Goal: Task Accomplishment & Management: Complete application form

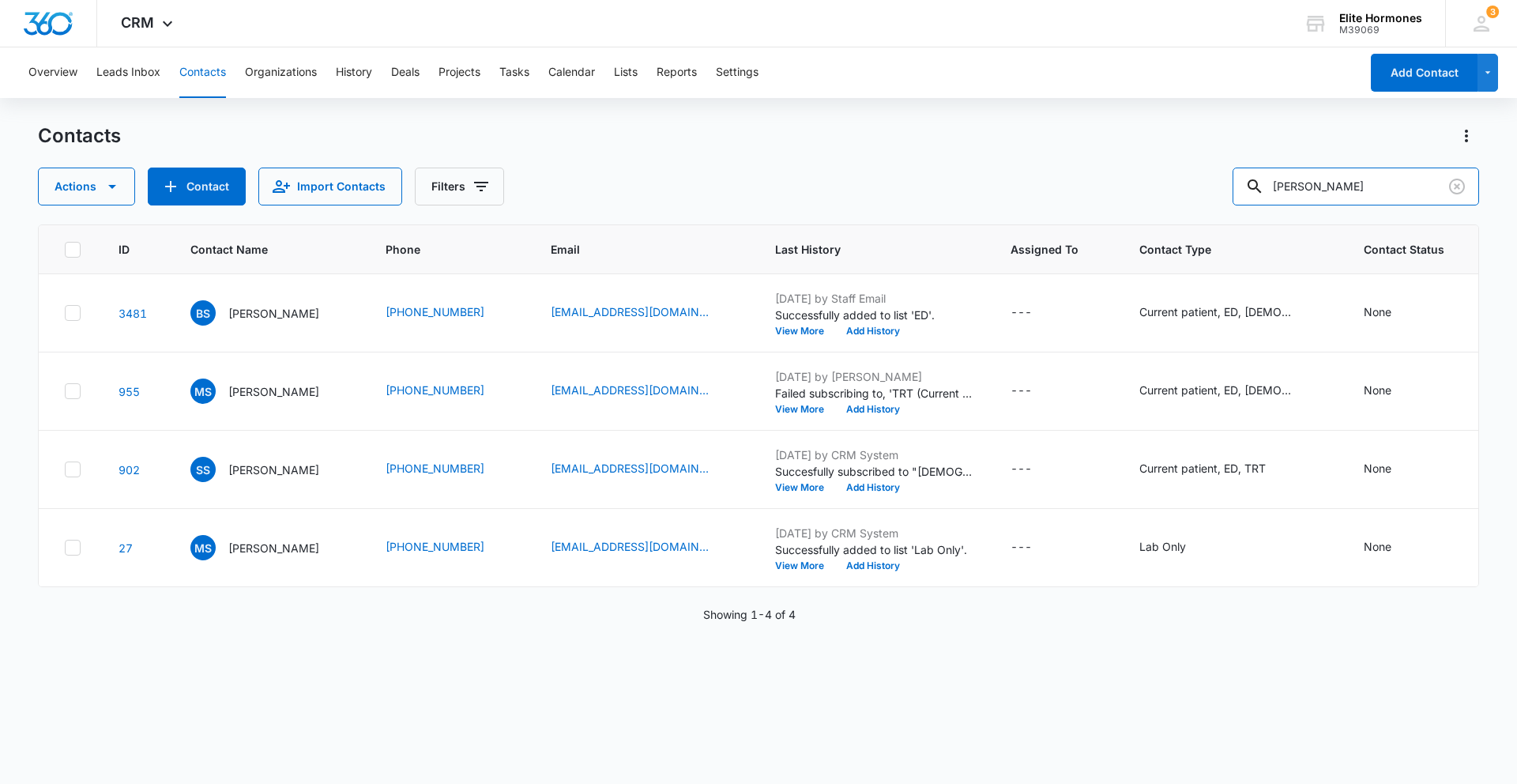
drag, startPoint x: 1365, startPoint y: 181, endPoint x: 1258, endPoint y: 179, distance: 107.0
click at [1264, 181] on div "Actions Contact Import Contacts Filters [PERSON_NAME]" at bounding box center [758, 186] width 1441 height 38
type input "[PERSON_NAME]"
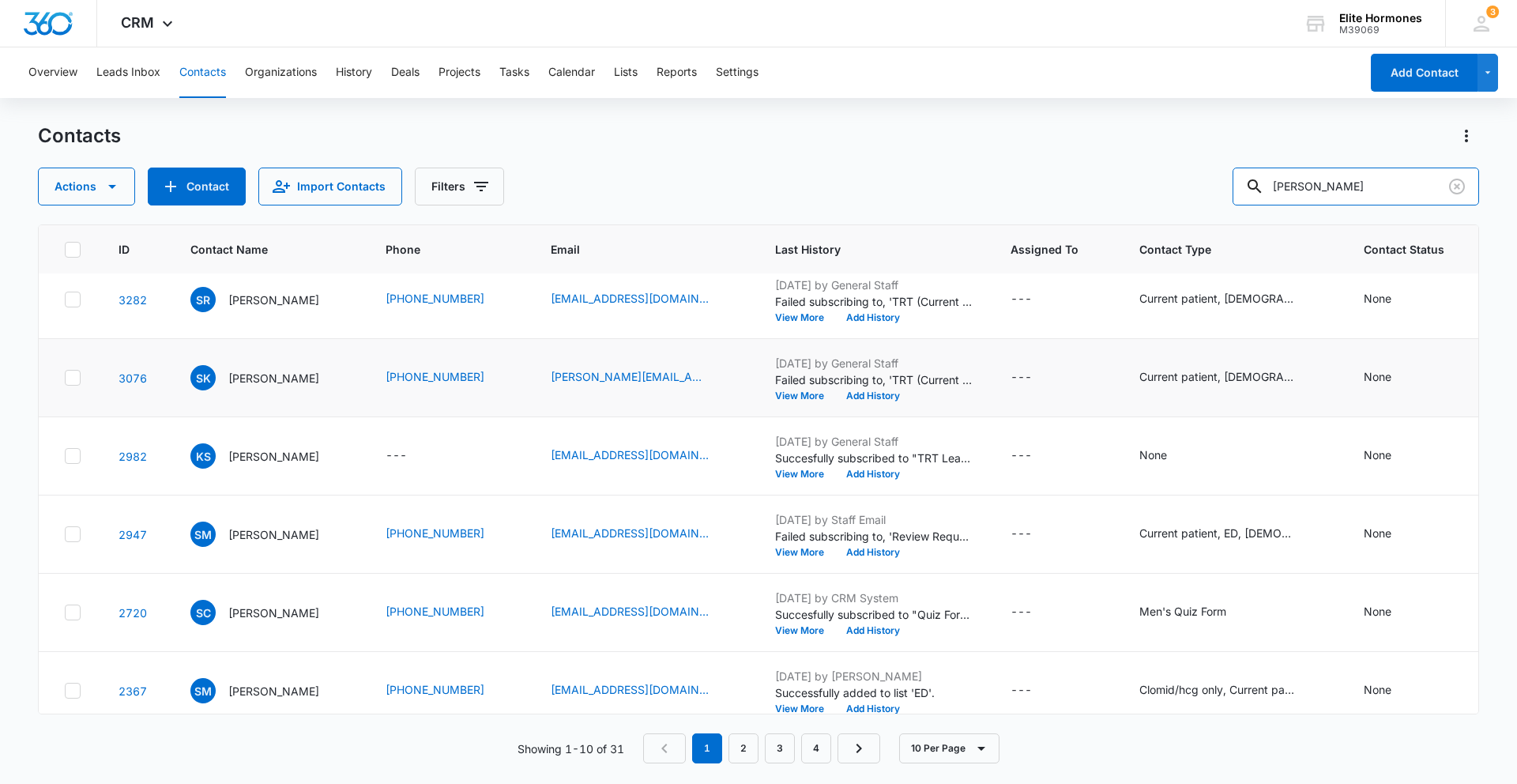
scroll to position [354, 0]
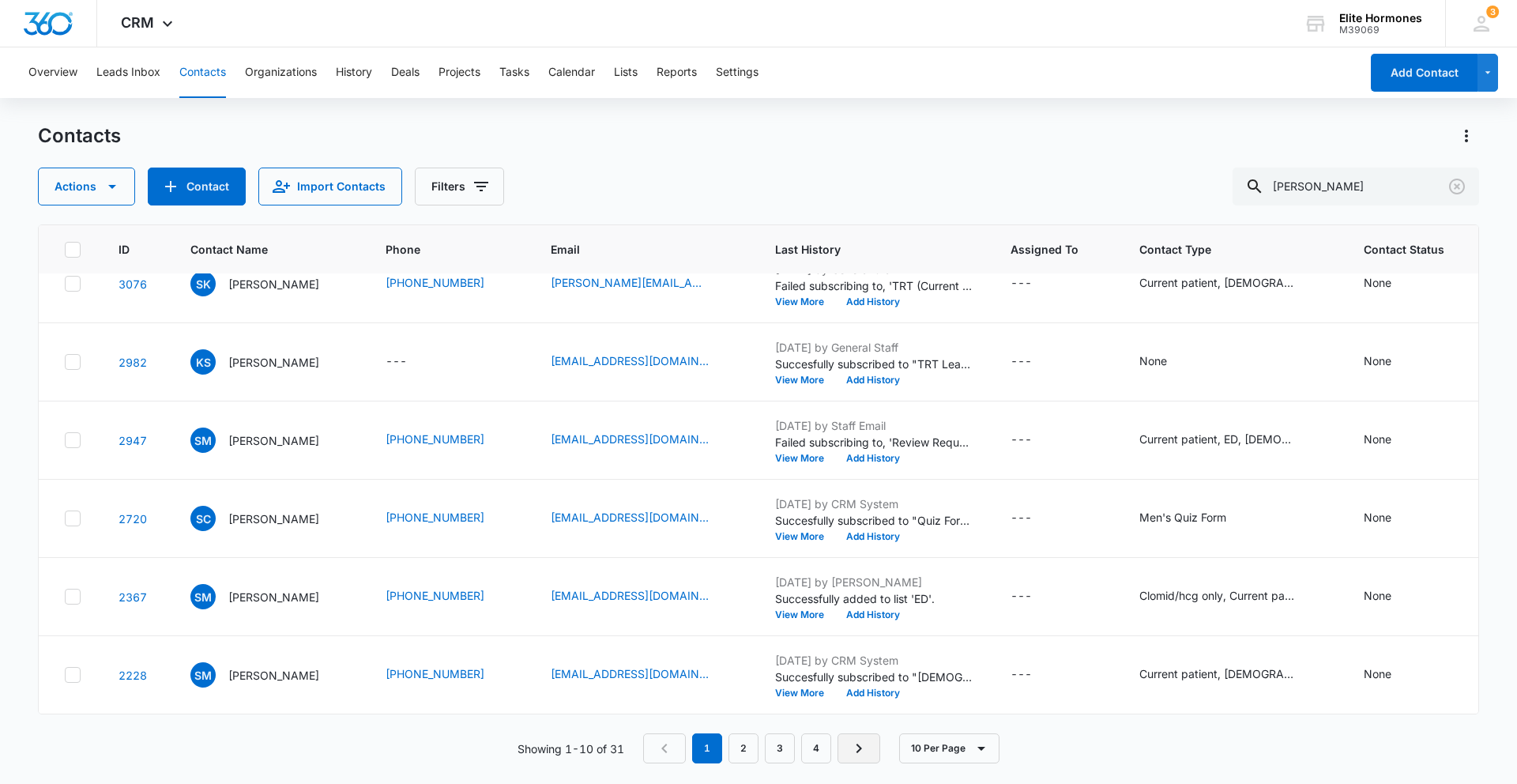
click at [847, 738] on link "Next Page" at bounding box center [858, 748] width 42 height 30
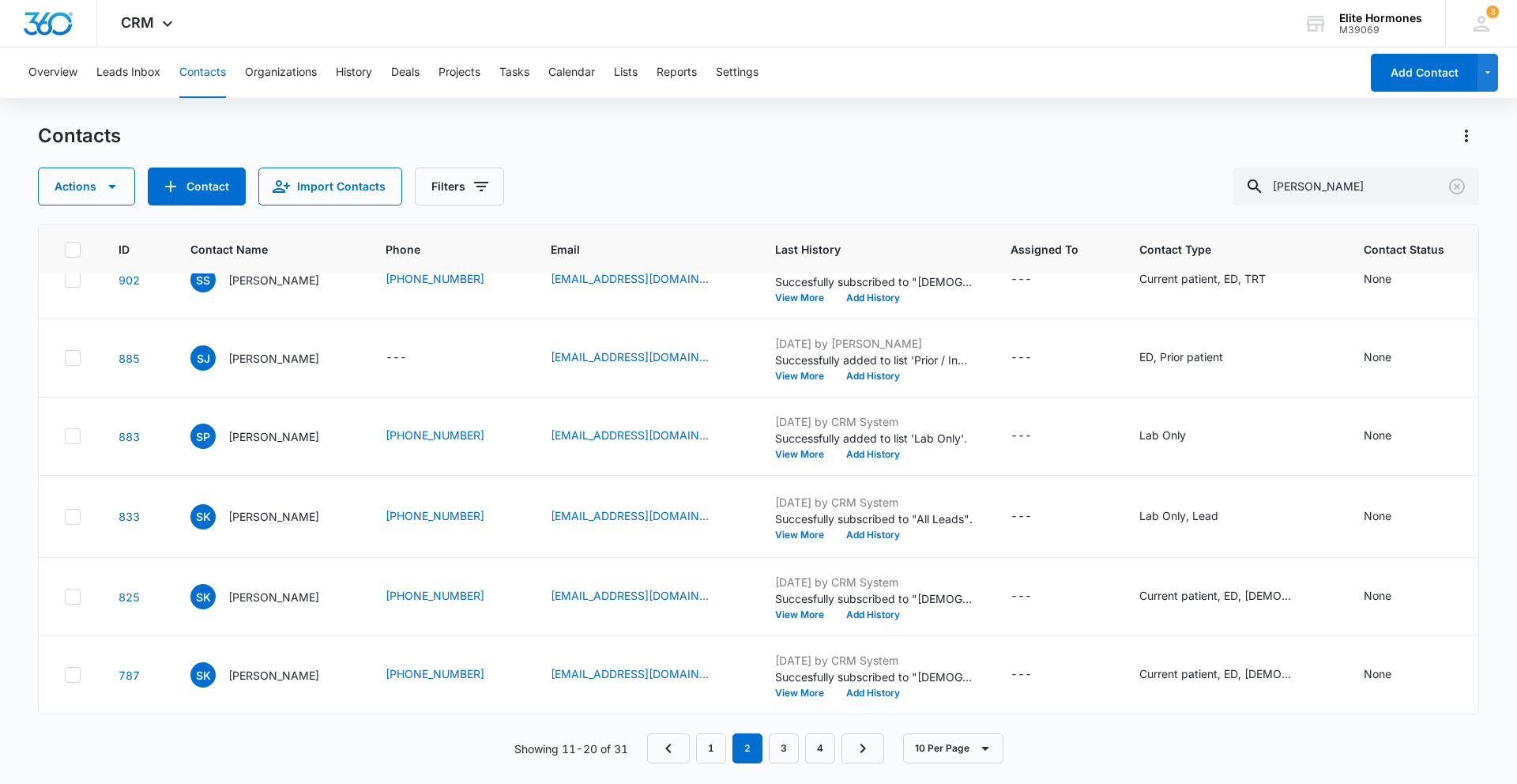
scroll to position [577, 0]
click at [865, 746] on icon "Next Page" at bounding box center [863, 747] width 19 height 19
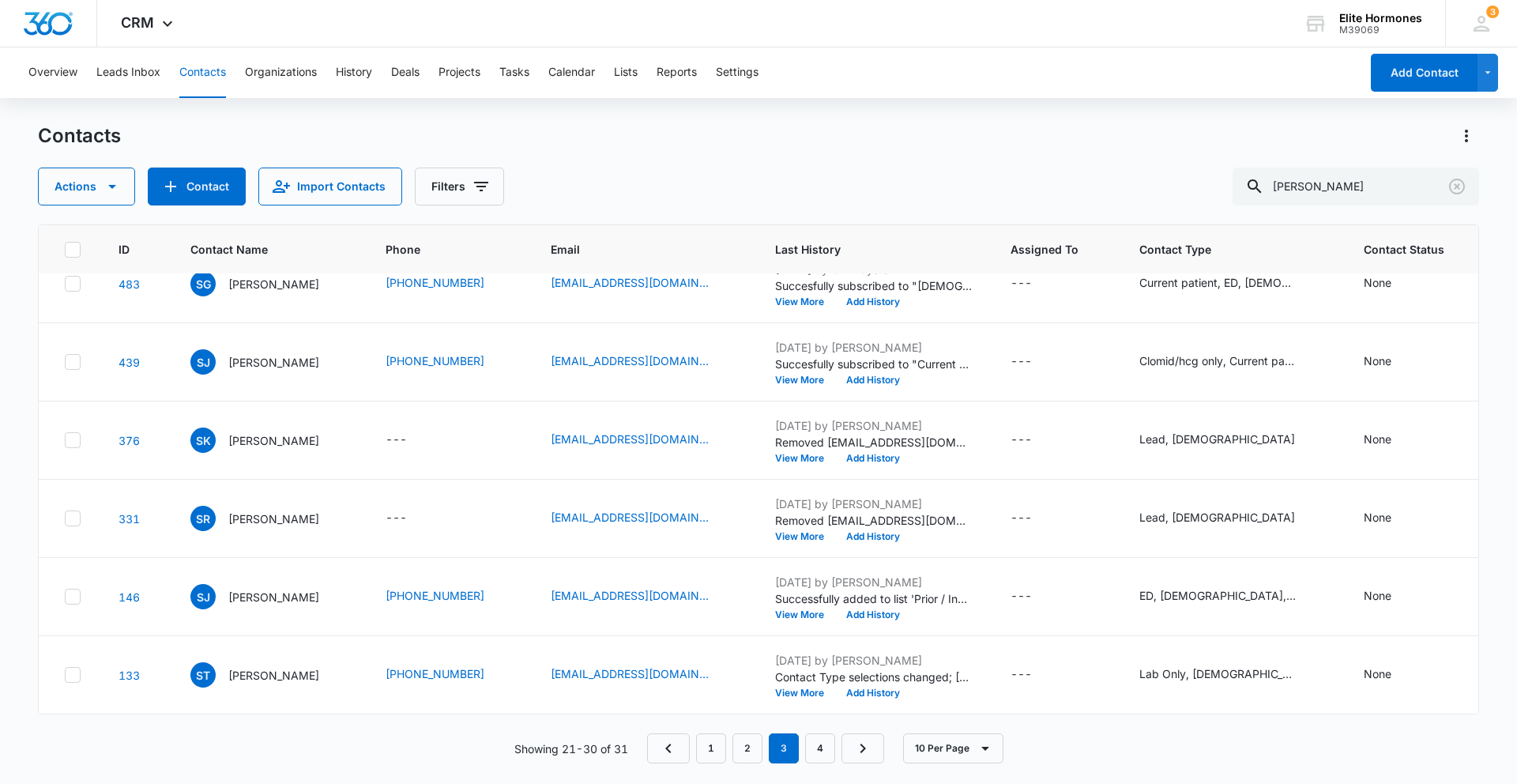
scroll to position [585, 0]
click at [862, 752] on icon "Next Page" at bounding box center [863, 747] width 6 height 9
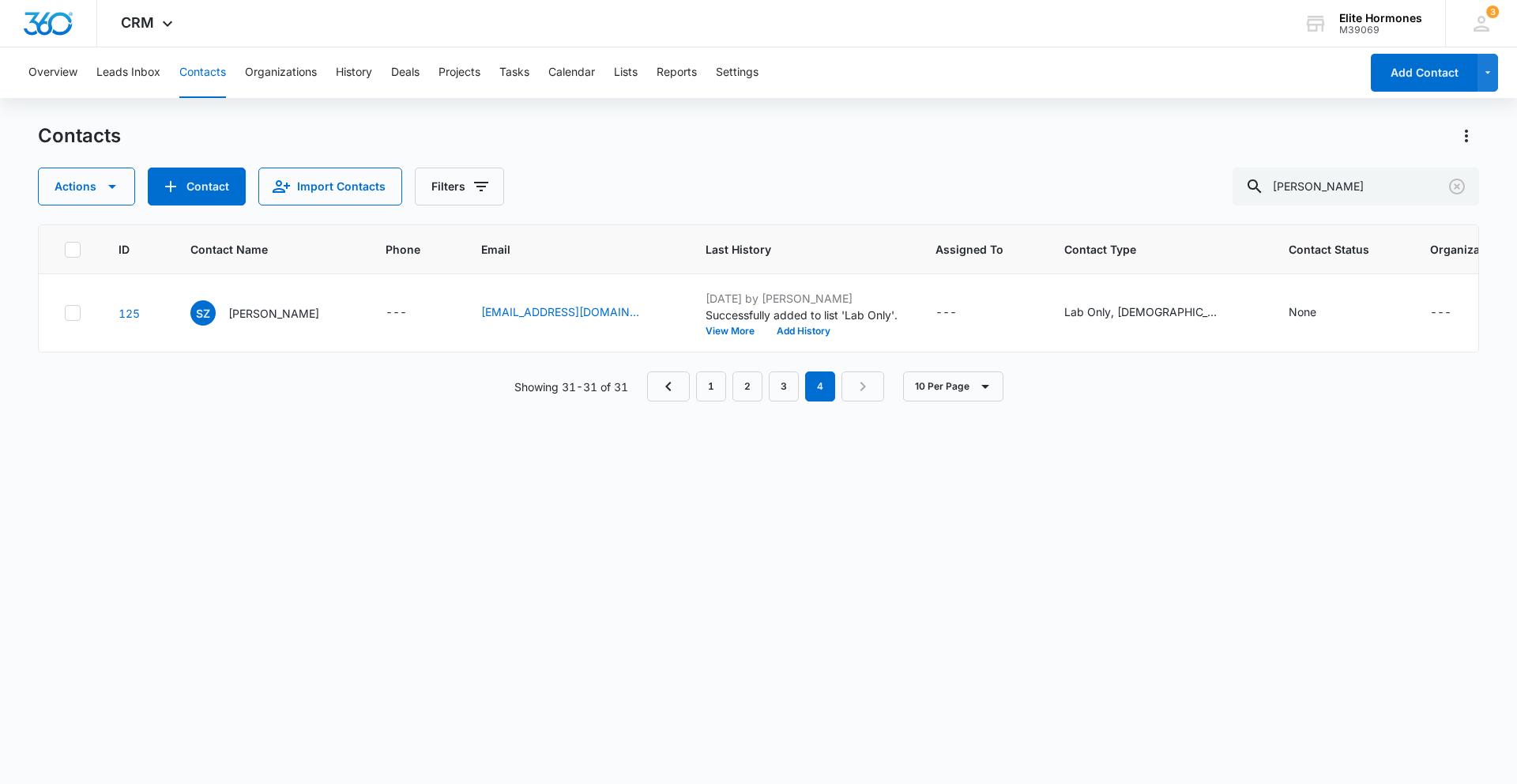
scroll to position [0, 0]
click at [216, 185] on button "Contact" at bounding box center [196, 186] width 98 height 38
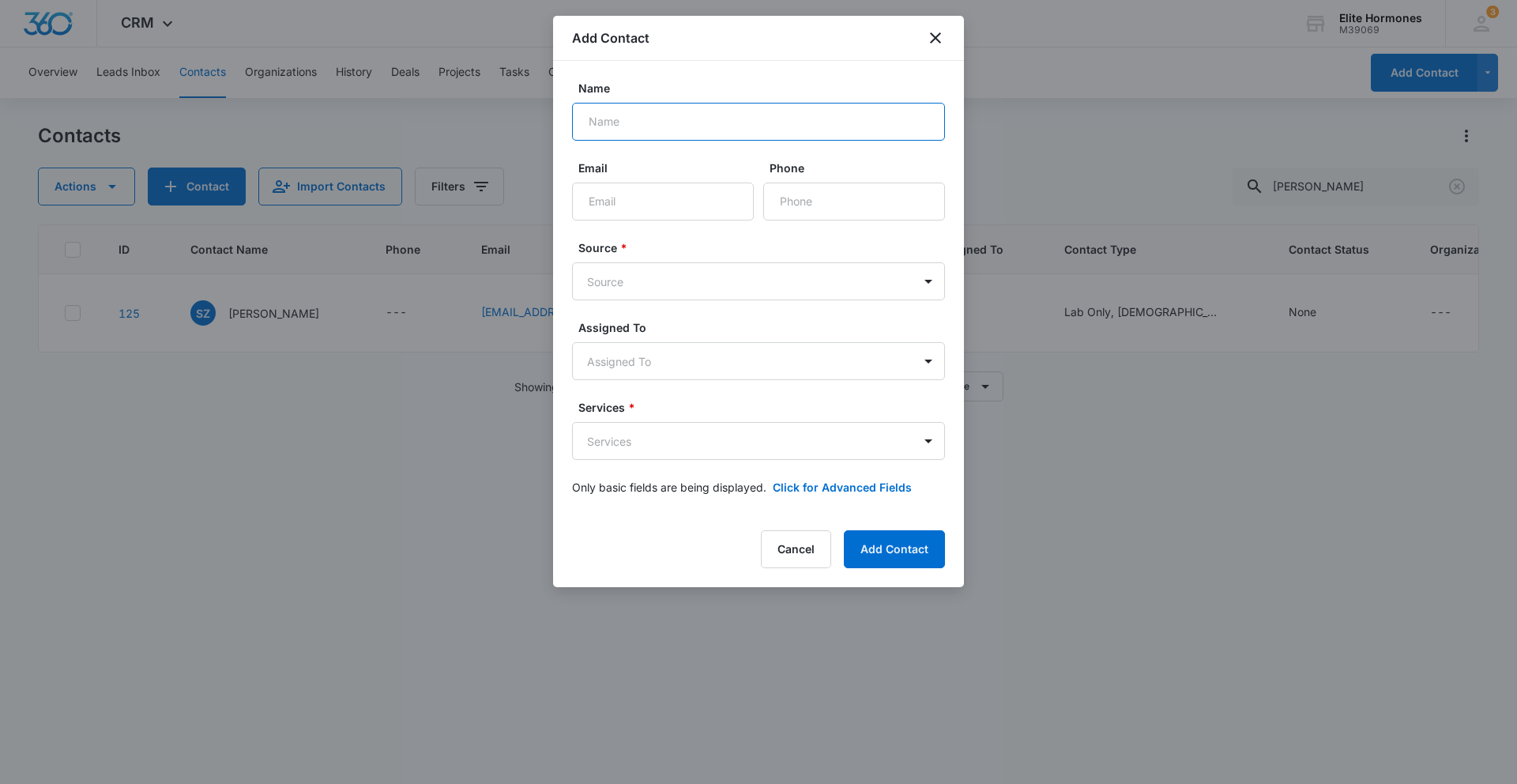
click at [667, 124] on input "Name" at bounding box center [758, 122] width 373 height 38
type input "[PERSON_NAME]"
paste input "[EMAIL_ADDRESS][DOMAIN_NAME]"
type input "[EMAIL_ADDRESS][DOMAIN_NAME]"
click at [820, 209] on input "Phone" at bounding box center [854, 201] width 182 height 38
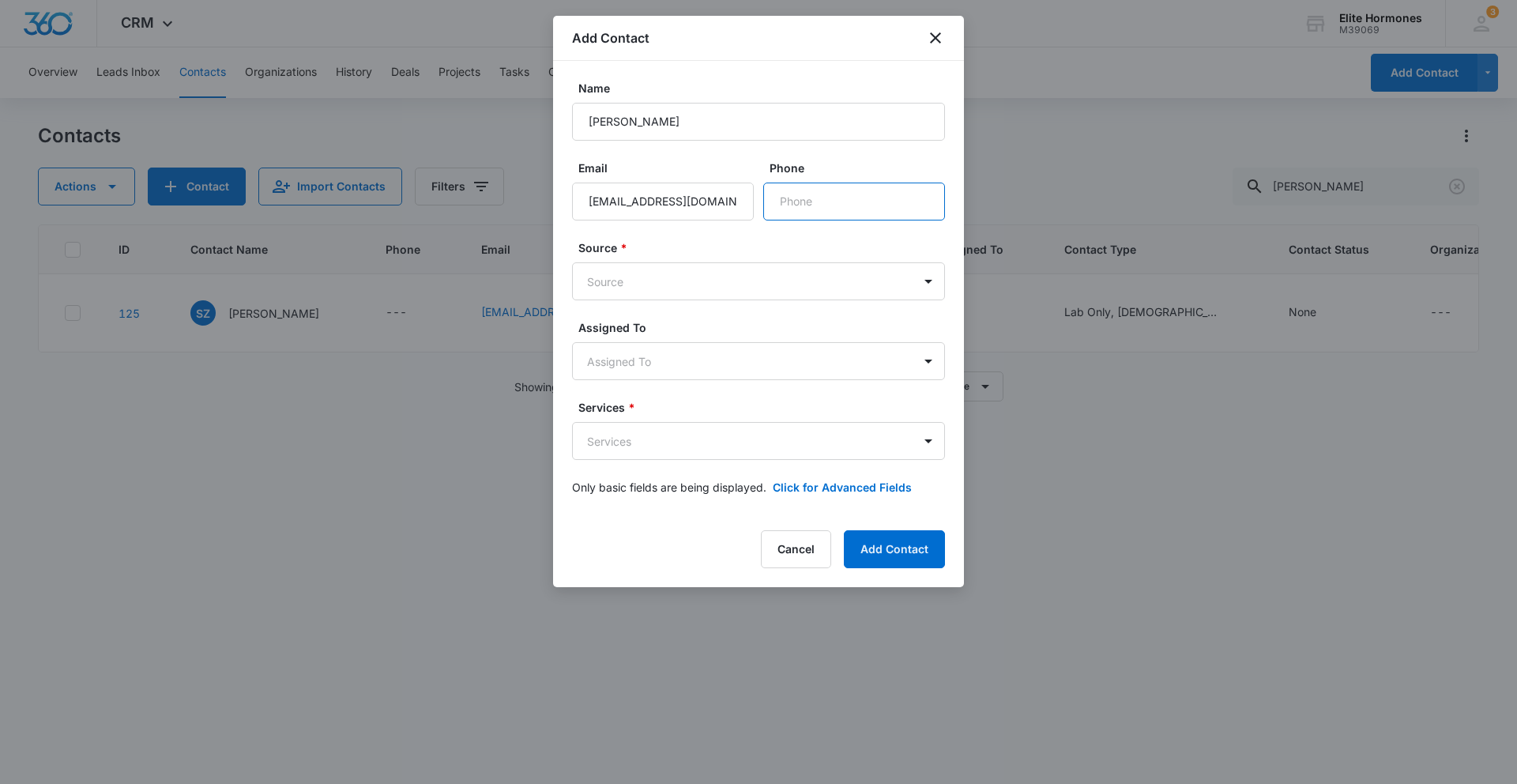
paste input "[PHONE_NUMBER]"
type input "[PHONE_NUMBER]"
click at [686, 280] on body "CRM Apps Reputation Websites Forms CRM Email Social Shop Payments POS Content A…" at bounding box center [758, 392] width 1517 height 784
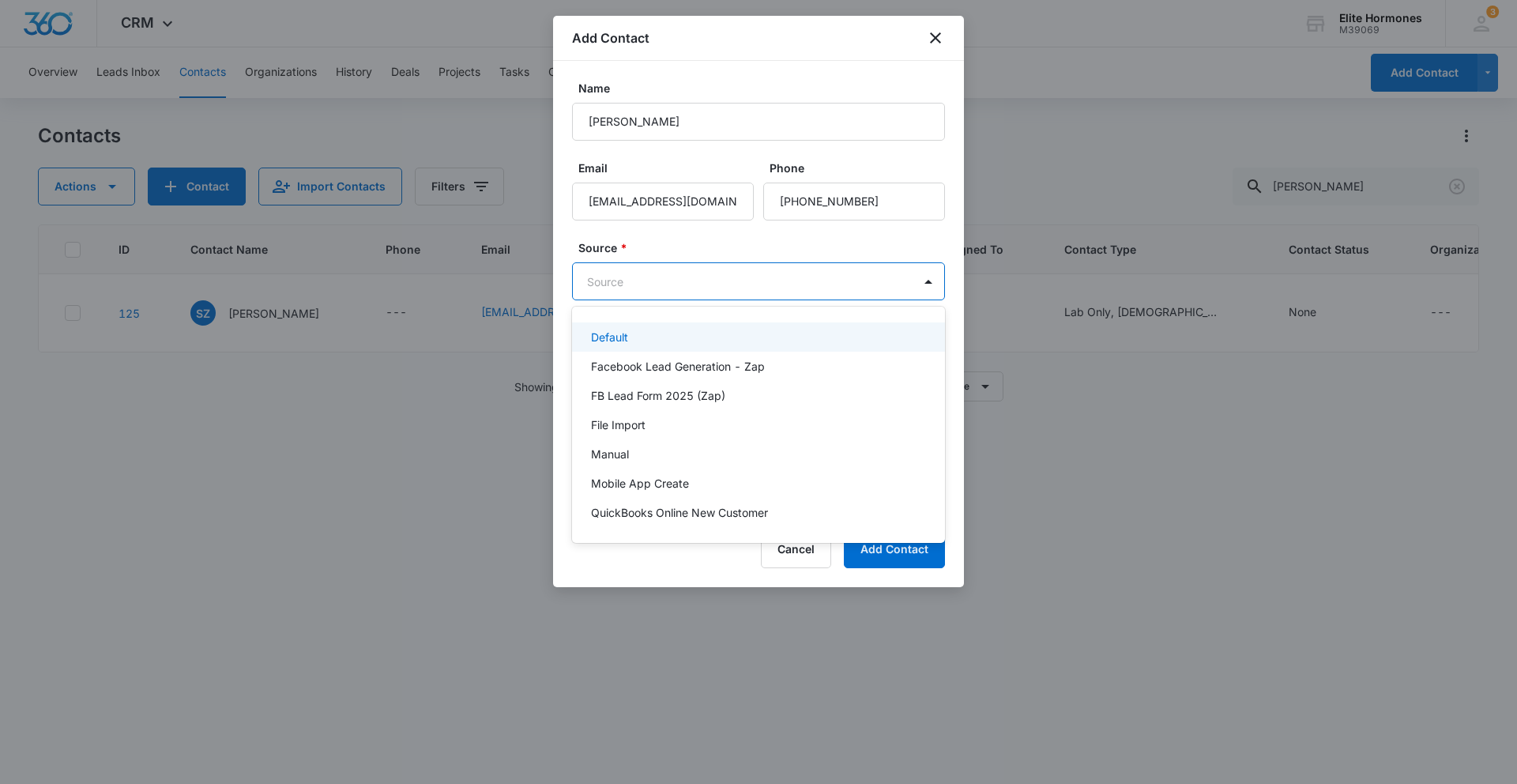
click at [689, 337] on div "Default" at bounding box center [757, 337] width 332 height 17
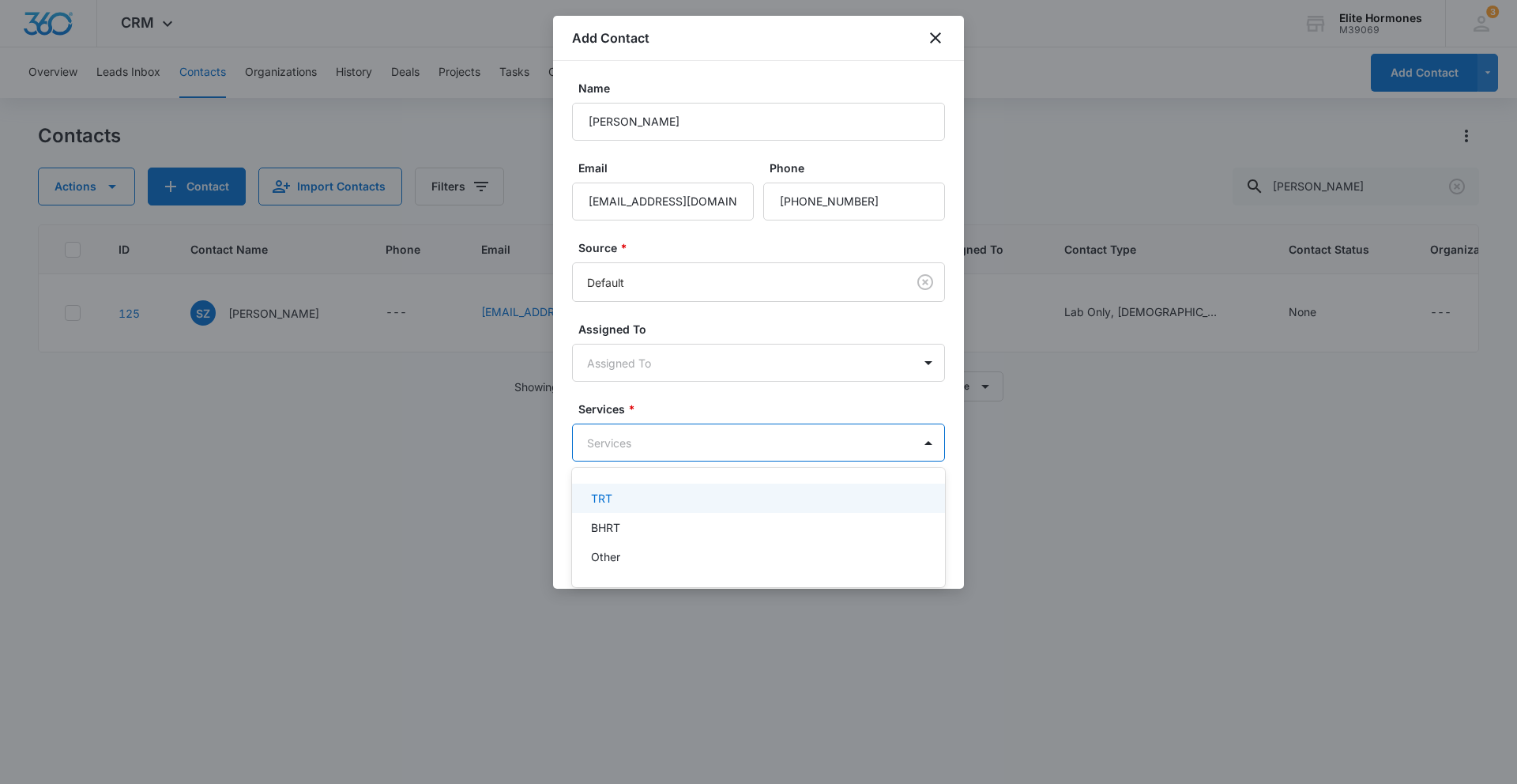
click at [685, 433] on body "CRM Apps Reputation Websites Forms CRM Email Social Shop Payments POS Content A…" at bounding box center [758, 392] width 1517 height 784
click at [673, 505] on div "TRT" at bounding box center [757, 498] width 332 height 17
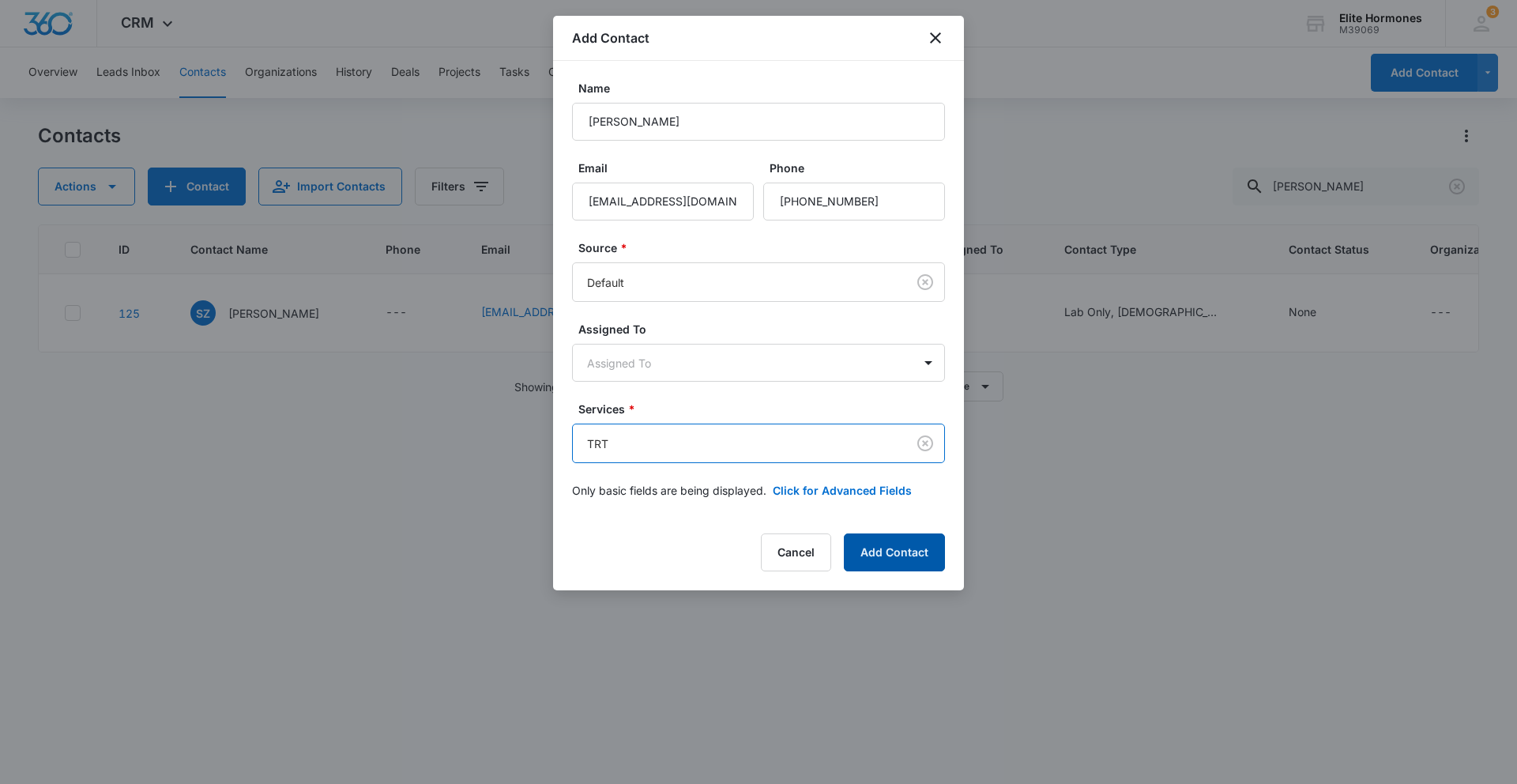
click at [917, 549] on button "Add Contact" at bounding box center [894, 553] width 101 height 38
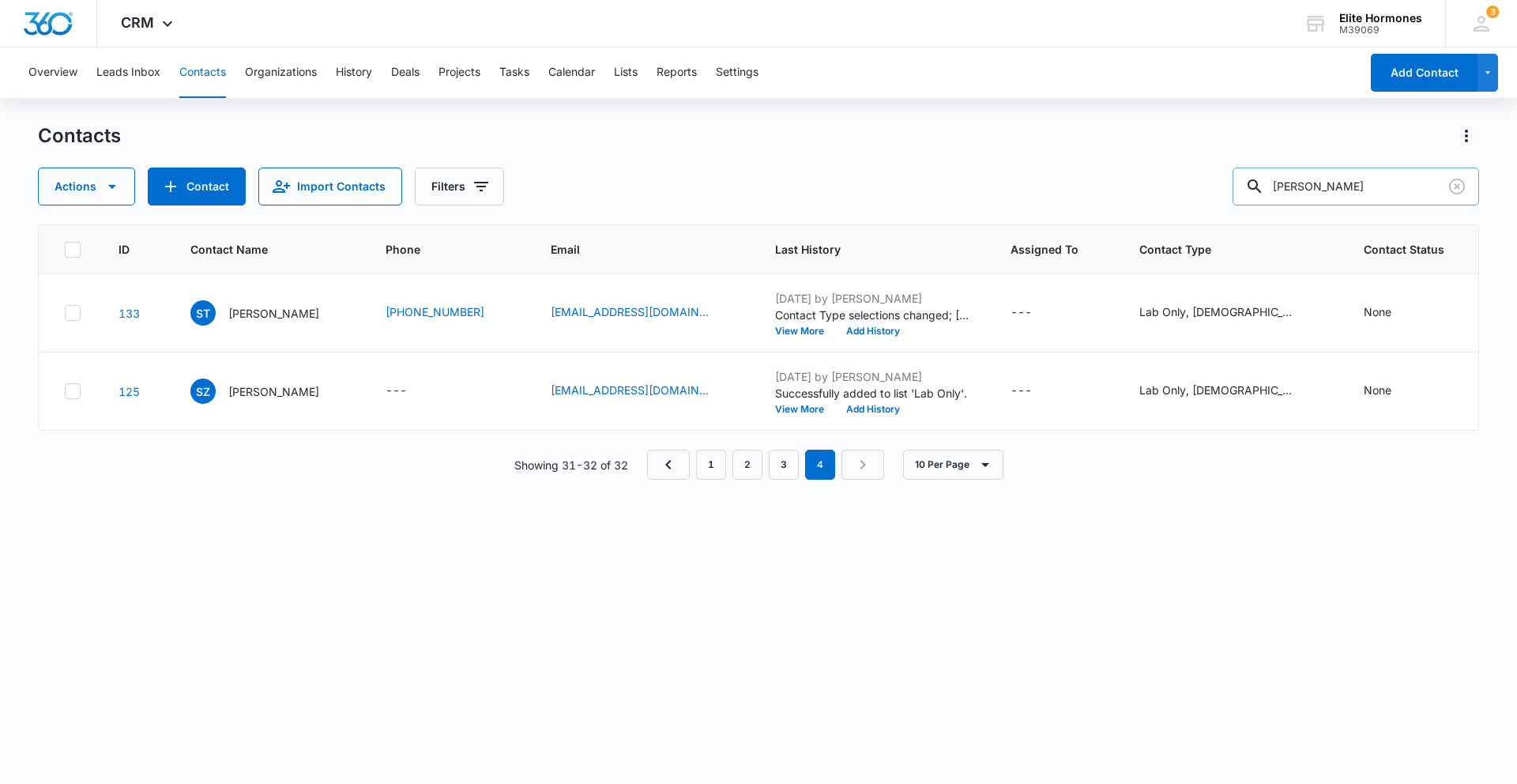
click at [1307, 188] on input "[PERSON_NAME]" at bounding box center [1356, 186] width 246 height 38
type input "[PERSON_NAME]"
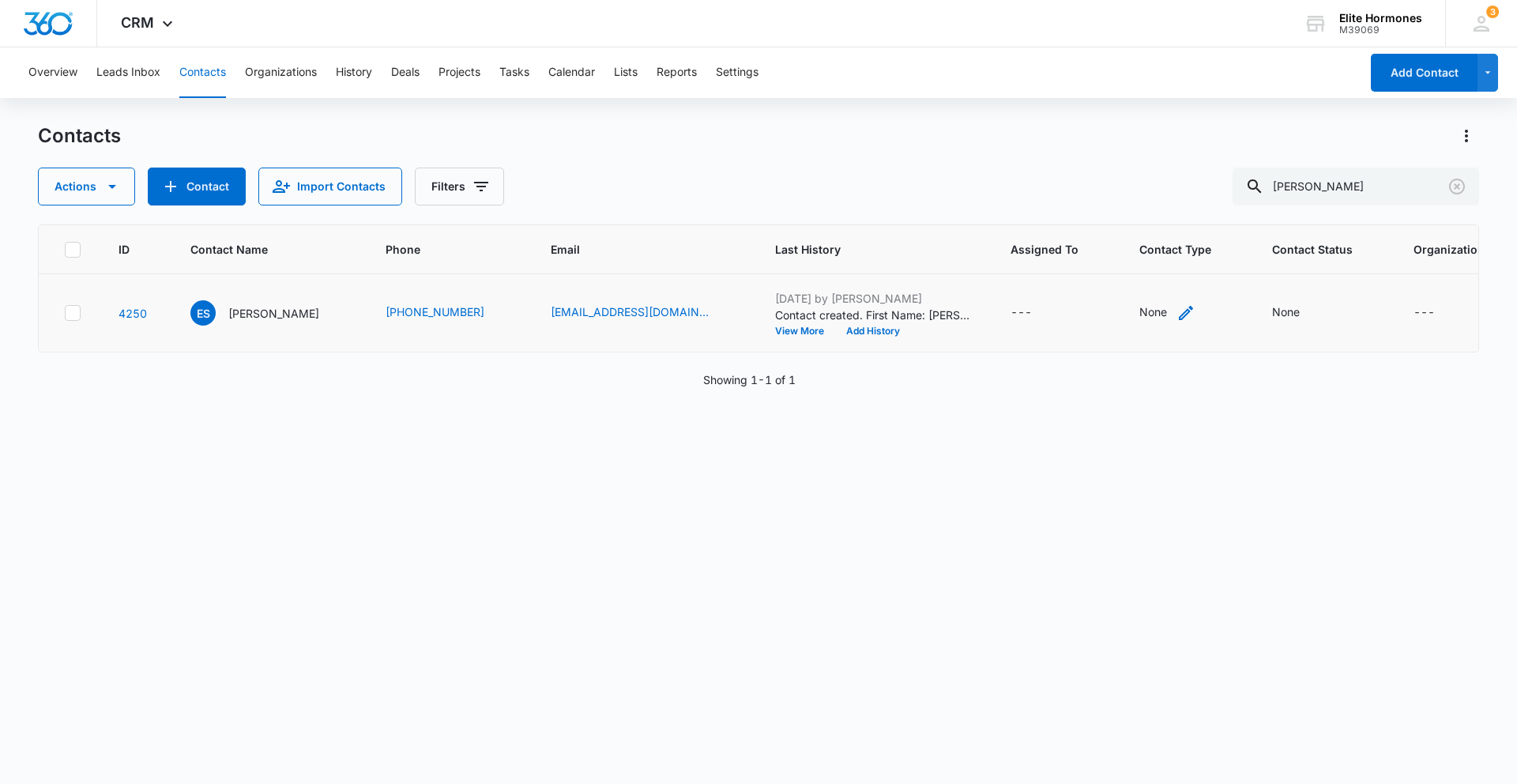
click at [1179, 310] on icon "Contact Type - None - Select to Edit Field" at bounding box center [1186, 312] width 14 height 14
click at [1147, 213] on div at bounding box center [1147, 211] width 25 height 25
click at [1093, 265] on div "TRT" at bounding box center [1093, 257] width 97 height 17
click at [1092, 256] on div "ED" at bounding box center [1080, 248] width 70 height 17
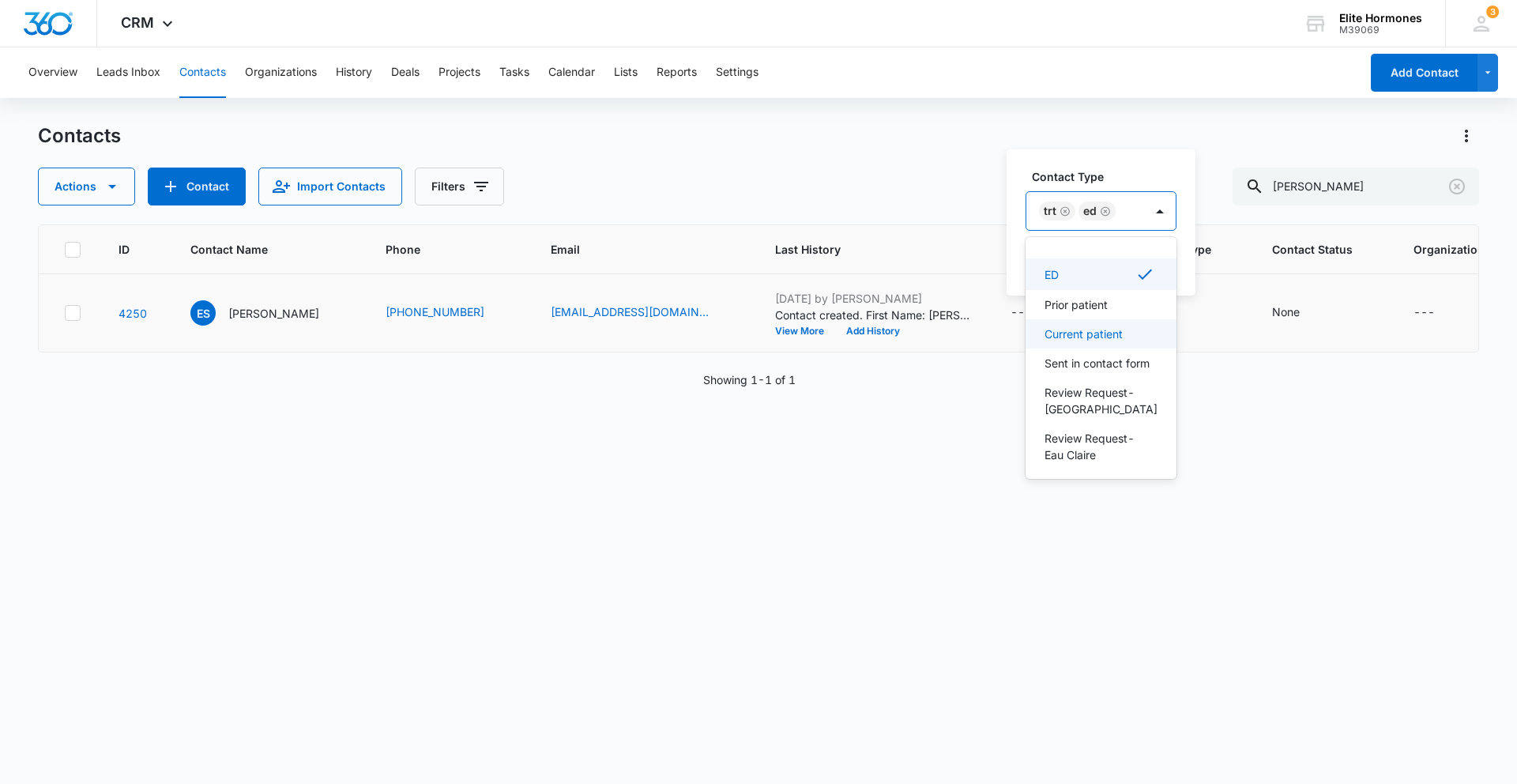
click at [1090, 329] on p "Current patient" at bounding box center [1084, 334] width 78 height 17
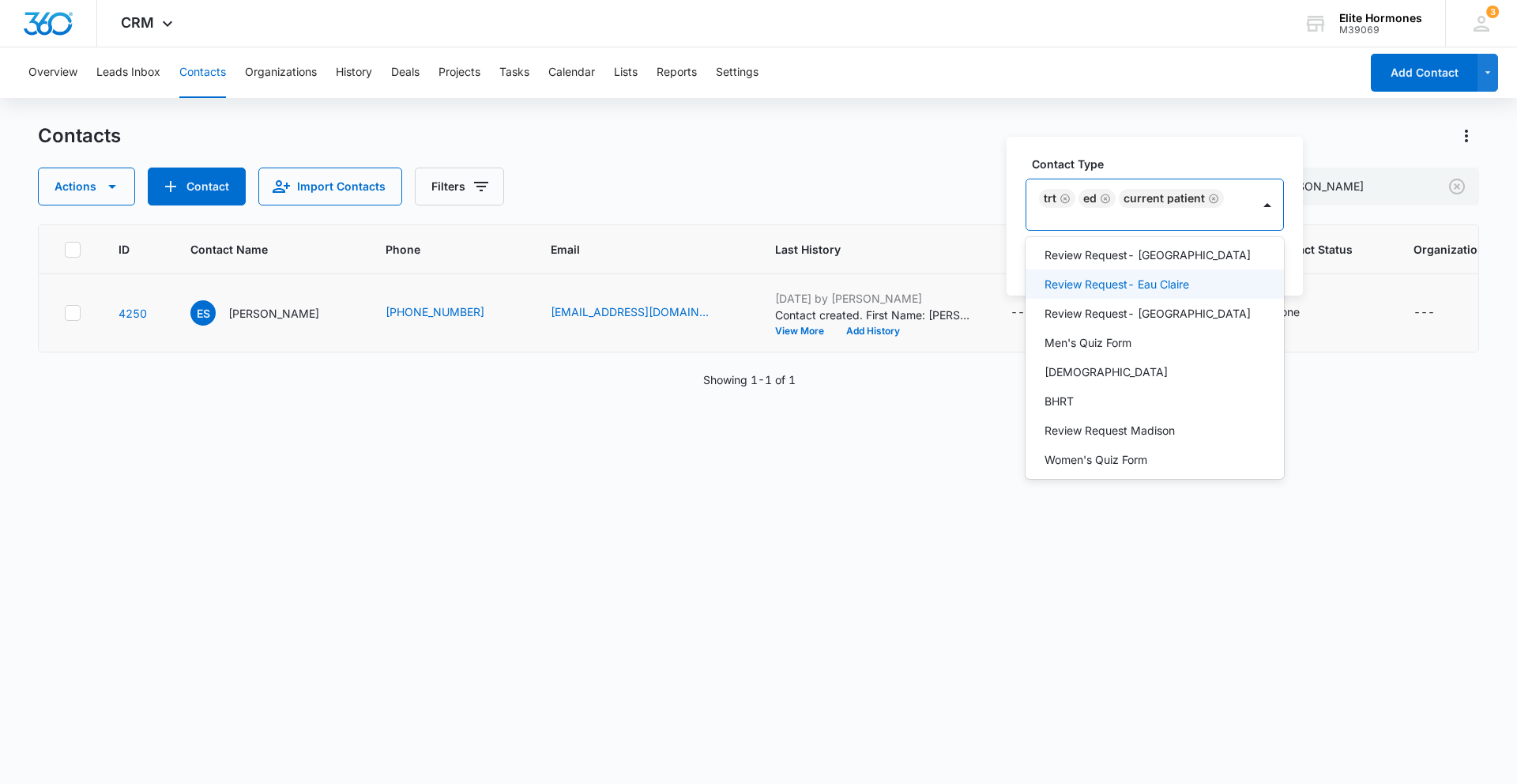
scroll to position [732, 0]
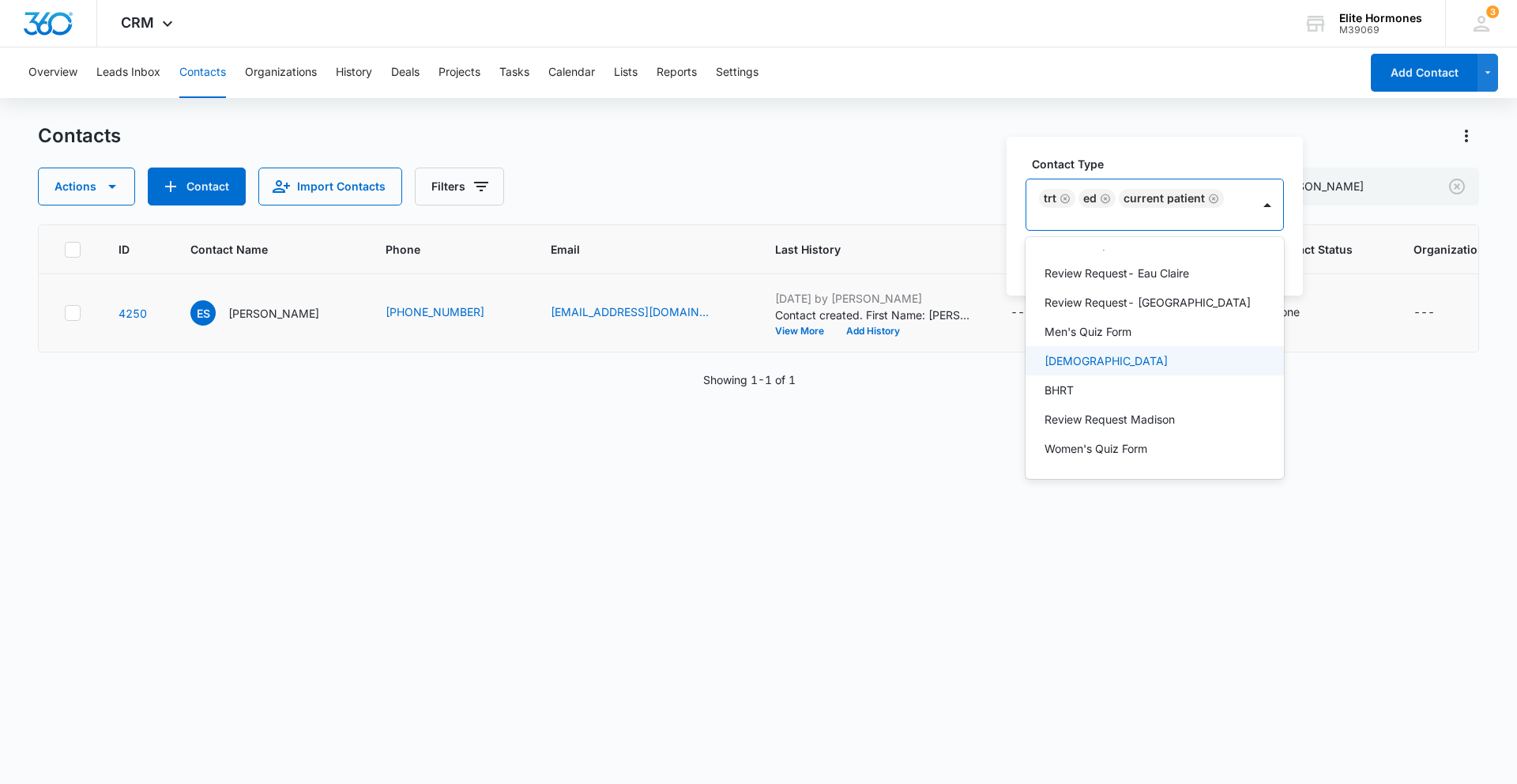
click at [1100, 360] on div "[DEMOGRAPHIC_DATA]" at bounding box center [1153, 360] width 217 height 17
click at [1133, 419] on p "Review Request Madison" at bounding box center [1110, 421] width 131 height 17
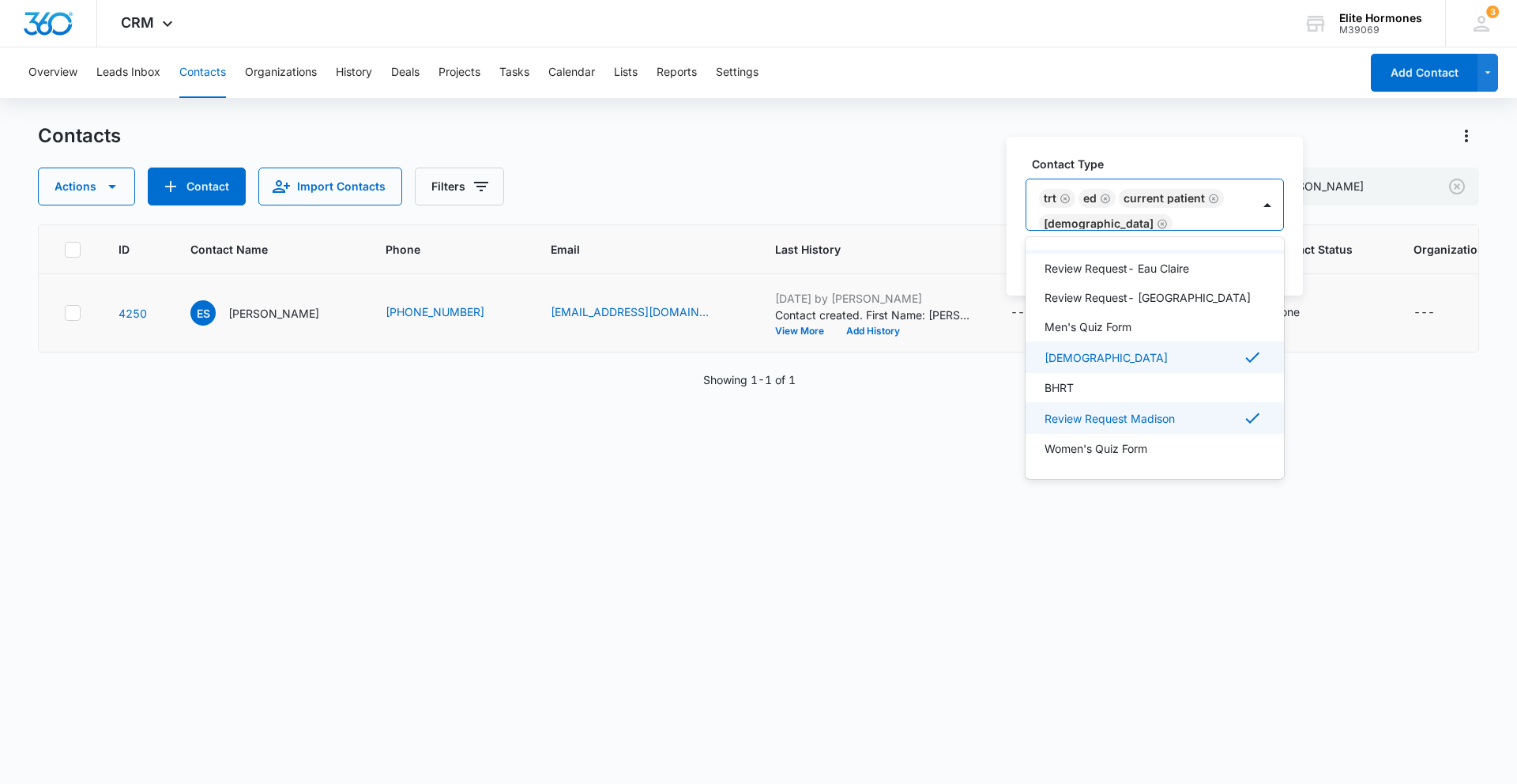
click at [1174, 166] on label "Contact Type" at bounding box center [1161, 164] width 258 height 17
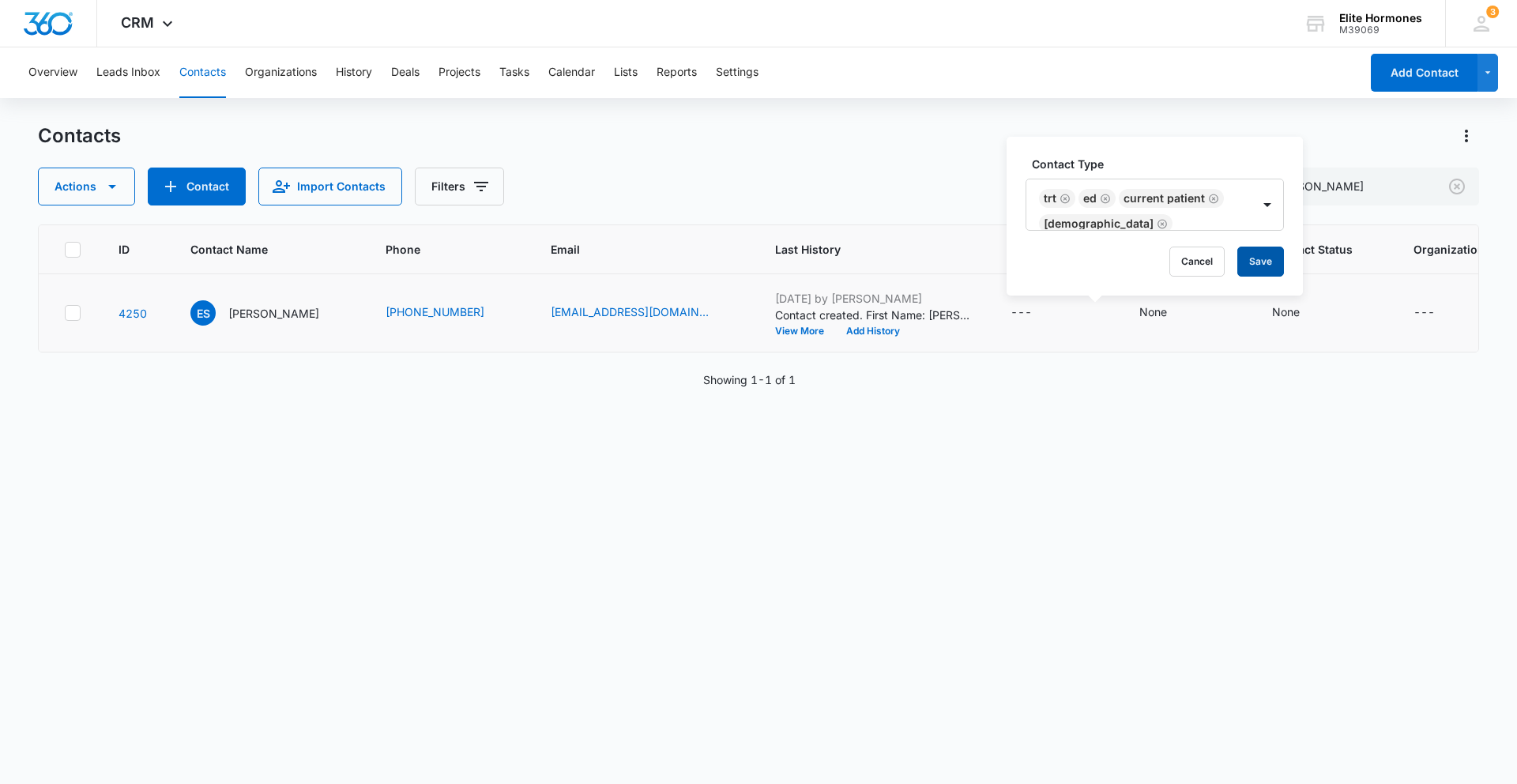
click at [1262, 260] on button "Save" at bounding box center [1261, 261] width 47 height 30
